Goal: Task Accomplishment & Management: Manage account settings

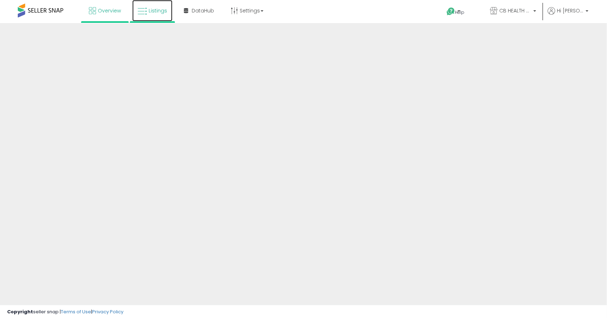
click at [162, 12] on span "Listings" at bounding box center [158, 10] width 18 height 7
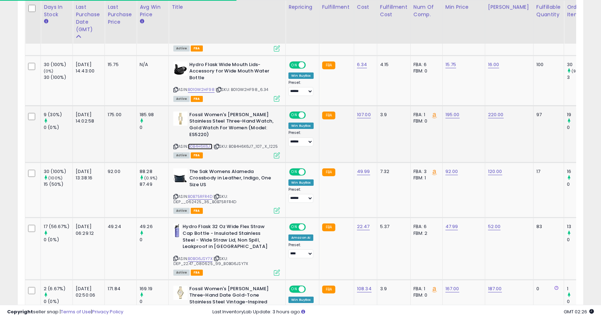
click at [202, 147] on link "B0B4H6K6J7" at bounding box center [200, 147] width 25 height 6
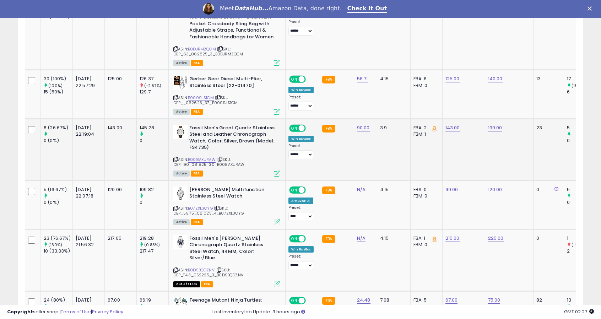
scroll to position [1106, 0]
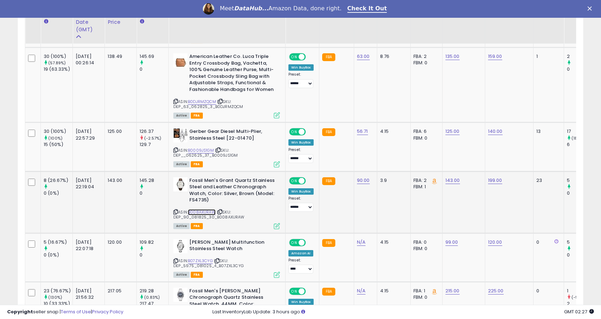
click at [201, 209] on link "B008AXURAW" at bounding box center [202, 212] width 28 height 6
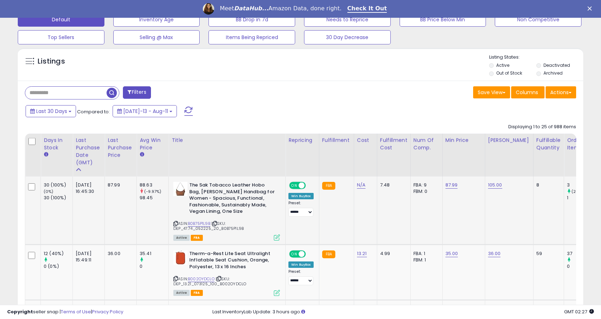
scroll to position [0, 156]
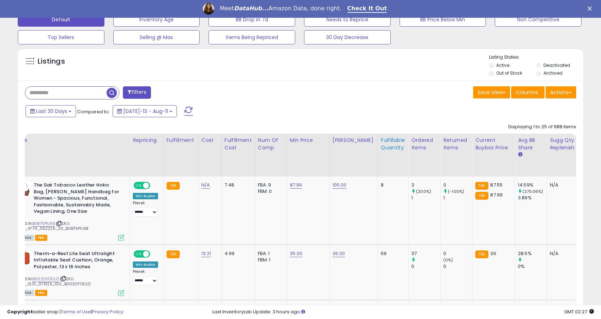
click at [381, 143] on div "Fulfillable Quantity" at bounding box center [393, 143] width 25 height 15
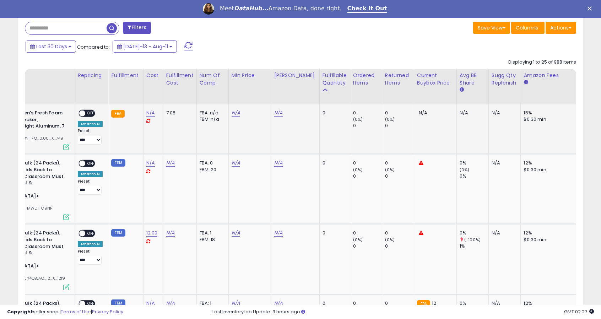
scroll to position [0, 212]
click at [327, 79] on div "Fulfillable Quantity" at bounding box center [334, 79] width 25 height 15
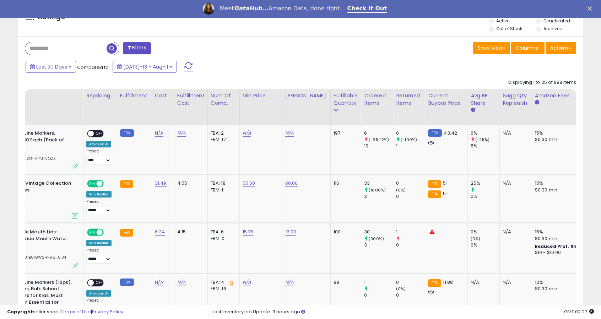
scroll to position [0, 0]
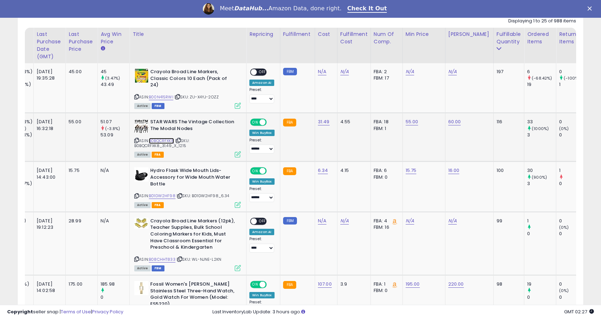
click at [170, 138] on link "B0BQCRFXK8" at bounding box center [161, 141] width 25 height 6
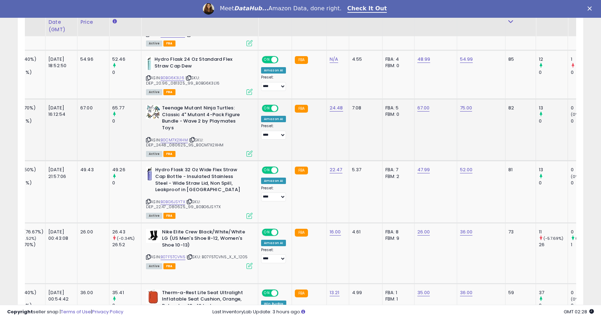
click at [183, 137] on span "| SKU: DEP_24.48_080625_95_B0CM7X2XHM" at bounding box center [184, 142] width 77 height 11
click at [182, 137] on link "B0CM7X2XHM" at bounding box center [174, 140] width 27 height 6
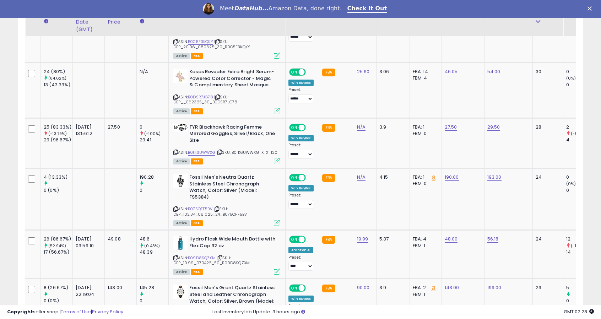
scroll to position [0, 4]
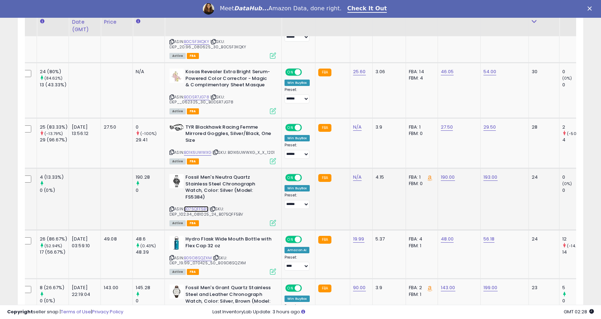
click at [187, 206] on link "B075QFF5BV" at bounding box center [196, 209] width 25 height 6
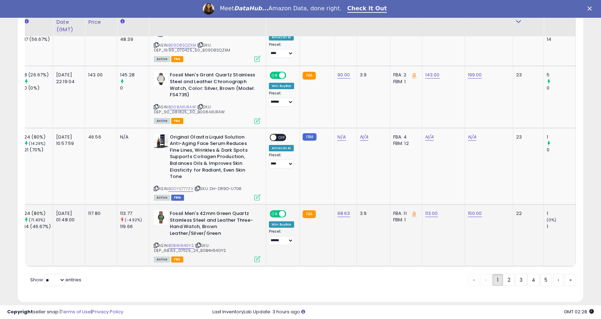
scroll to position [0, 0]
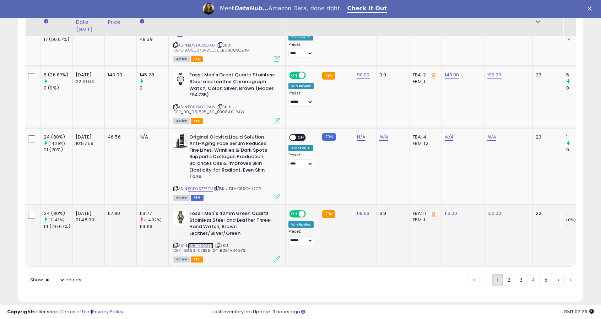
click at [205, 243] on link "B0B4H64GYS" at bounding box center [201, 246] width 26 height 6
click at [452, 210] on link "113.00" at bounding box center [451, 213] width 13 height 7
drag, startPoint x: 390, startPoint y: 176, endPoint x: 315, endPoint y: 184, distance: 75.5
type input "***"
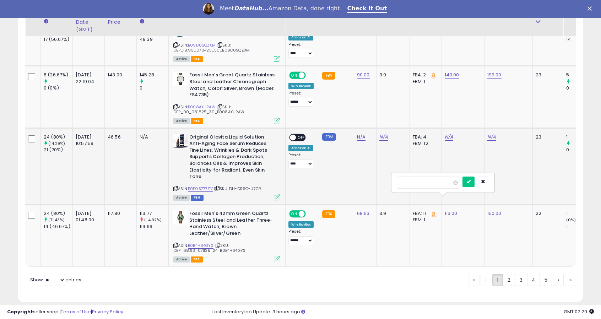
click button "submit" at bounding box center [469, 182] width 12 height 11
click at [505, 274] on link "2" at bounding box center [509, 280] width 12 height 12
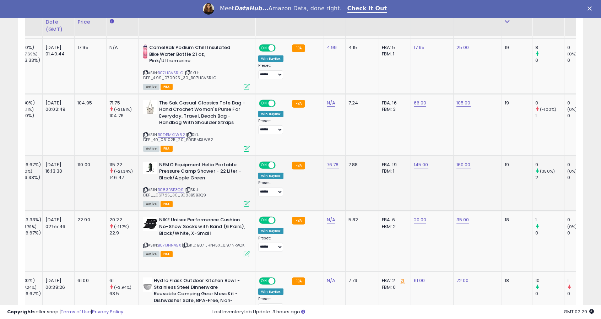
scroll to position [0, 28]
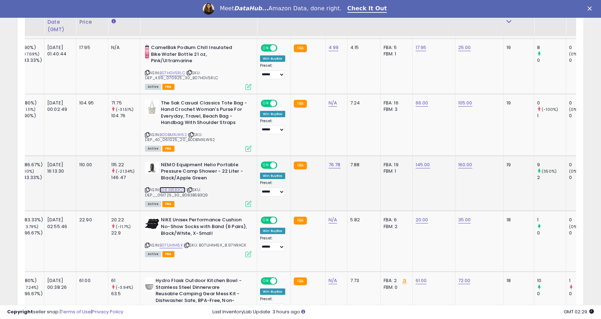
click at [166, 187] on link "B083B5B3Q9" at bounding box center [173, 190] width 26 height 6
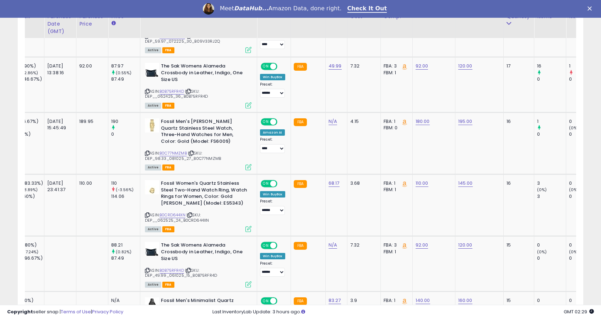
scroll to position [873, 0]
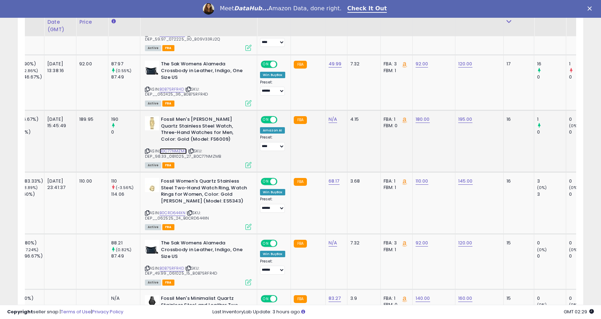
click at [174, 148] on link "B0C77NMZMB" at bounding box center [173, 151] width 27 height 6
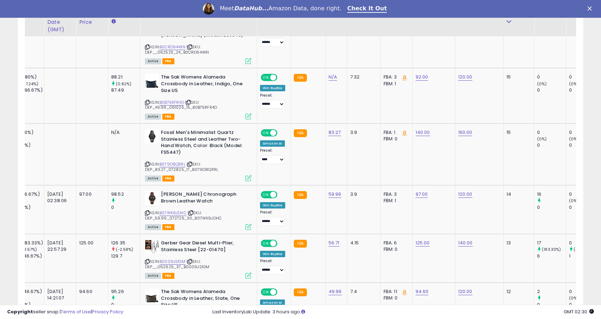
scroll to position [1039, 0]
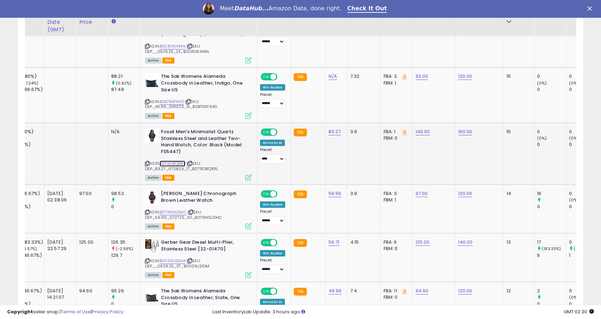
click at [171, 162] on link "B079D8QRRL" at bounding box center [173, 164] width 26 height 6
